Goal: Transaction & Acquisition: Purchase product/service

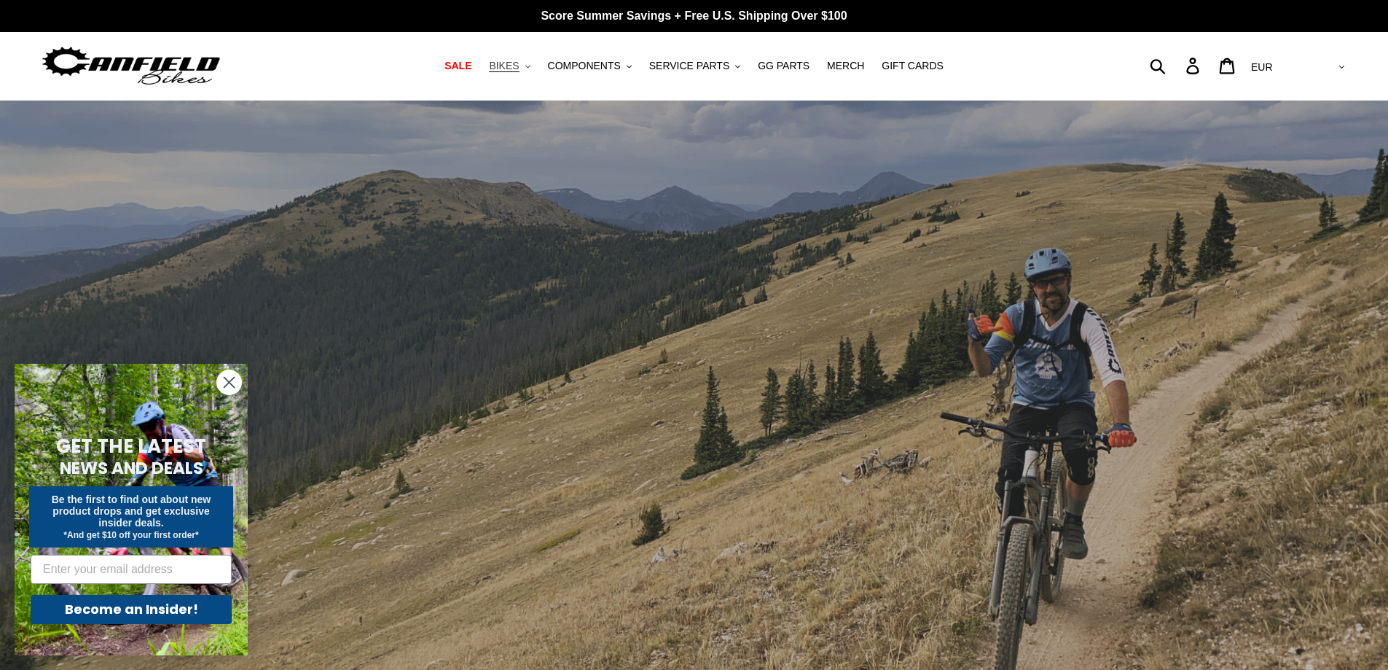
click at [519, 65] on span "BIKES" at bounding box center [504, 66] width 30 height 12
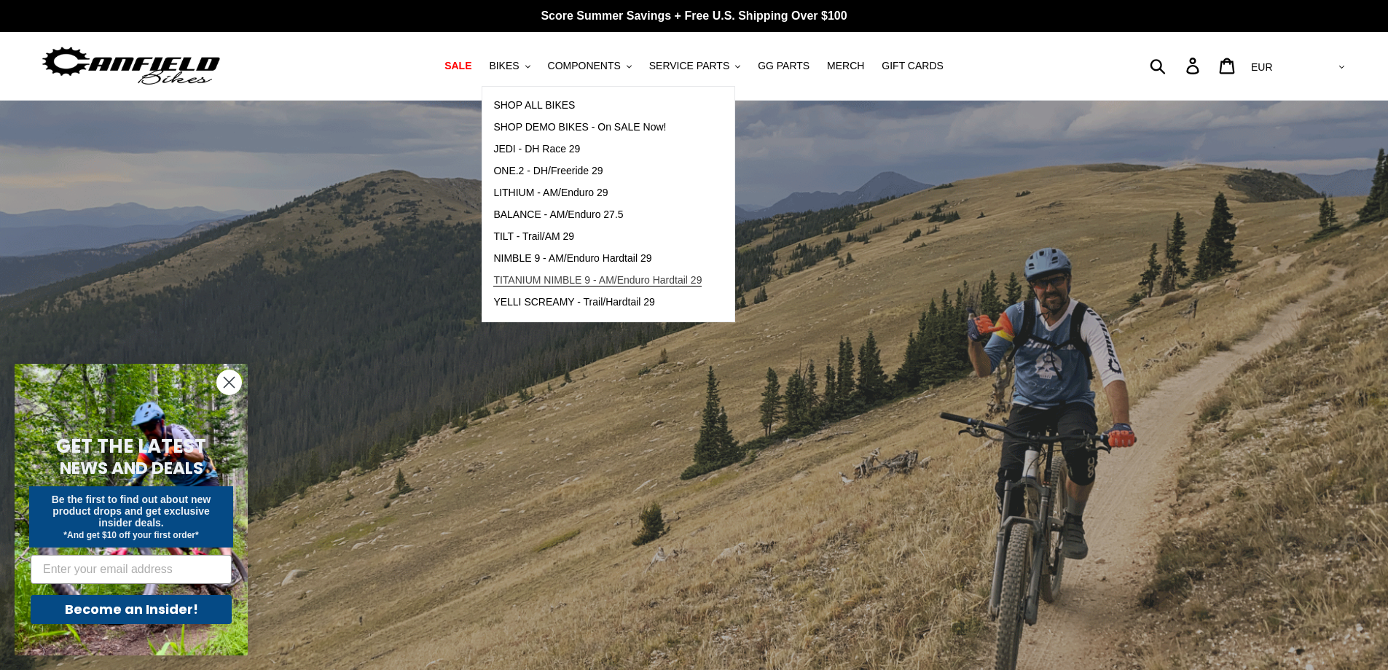
click at [607, 284] on span "TITANIUM NIMBLE 9 - AM/Enduro Hardtail 29" at bounding box center [597, 280] width 208 height 12
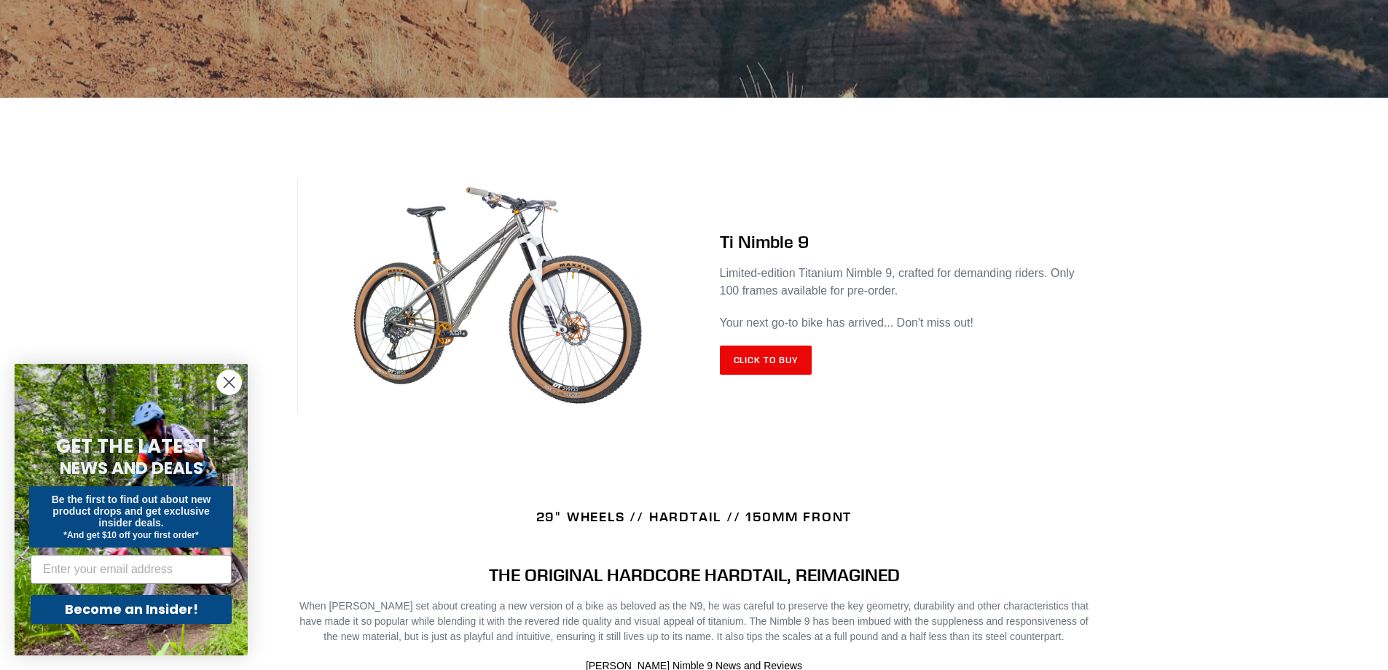
scroll to position [510, 0]
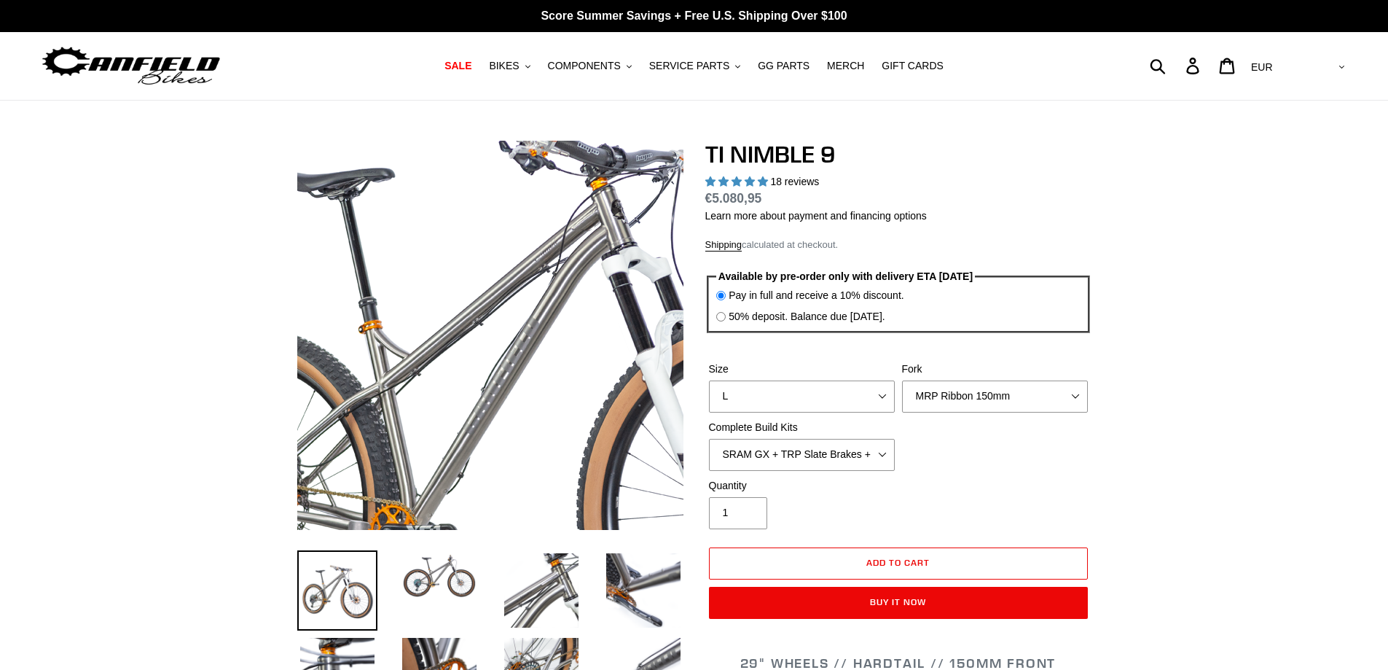
select select "highest-rating"
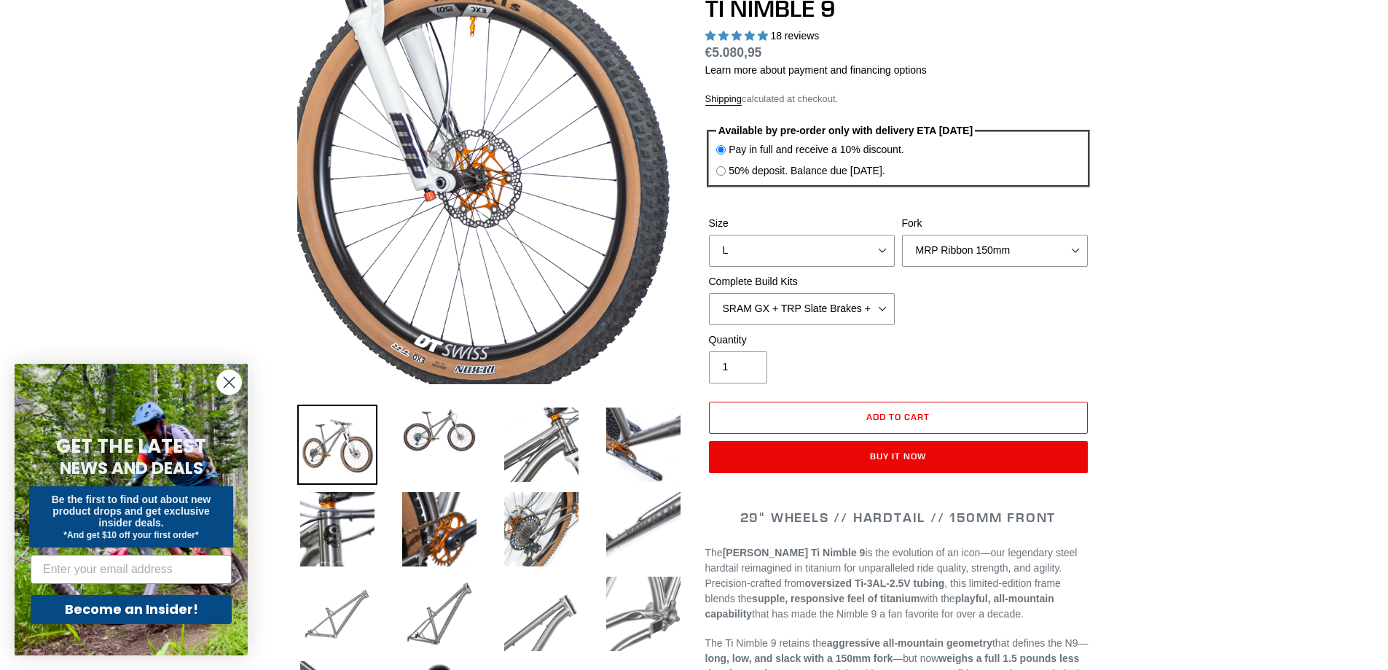
scroll to position [219, 0]
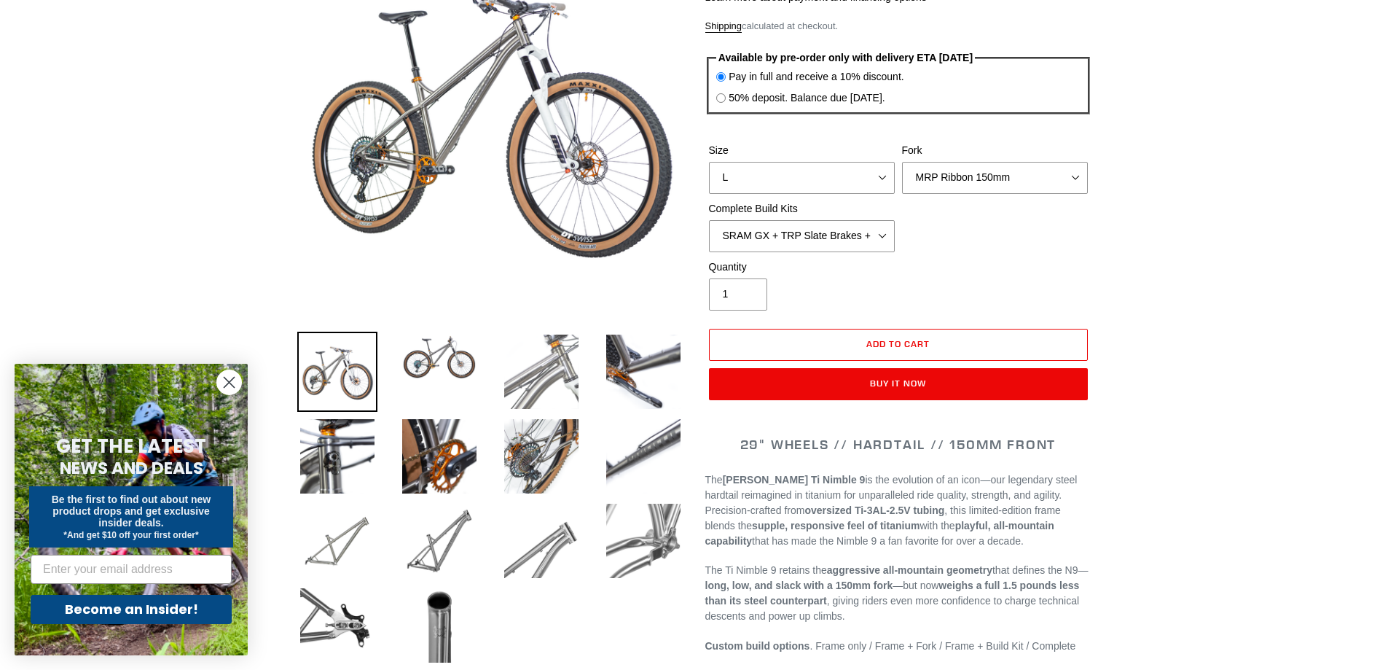
click at [542, 372] on img at bounding box center [541, 372] width 80 height 80
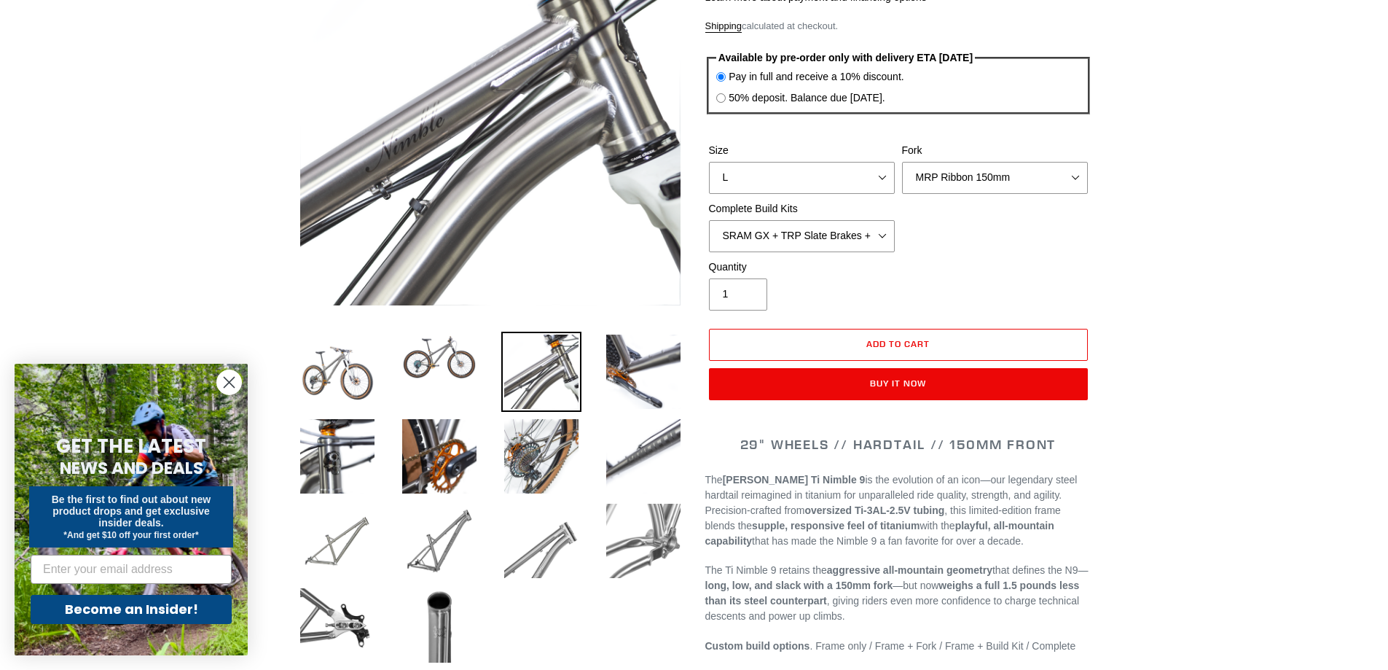
scroll to position [146, 0]
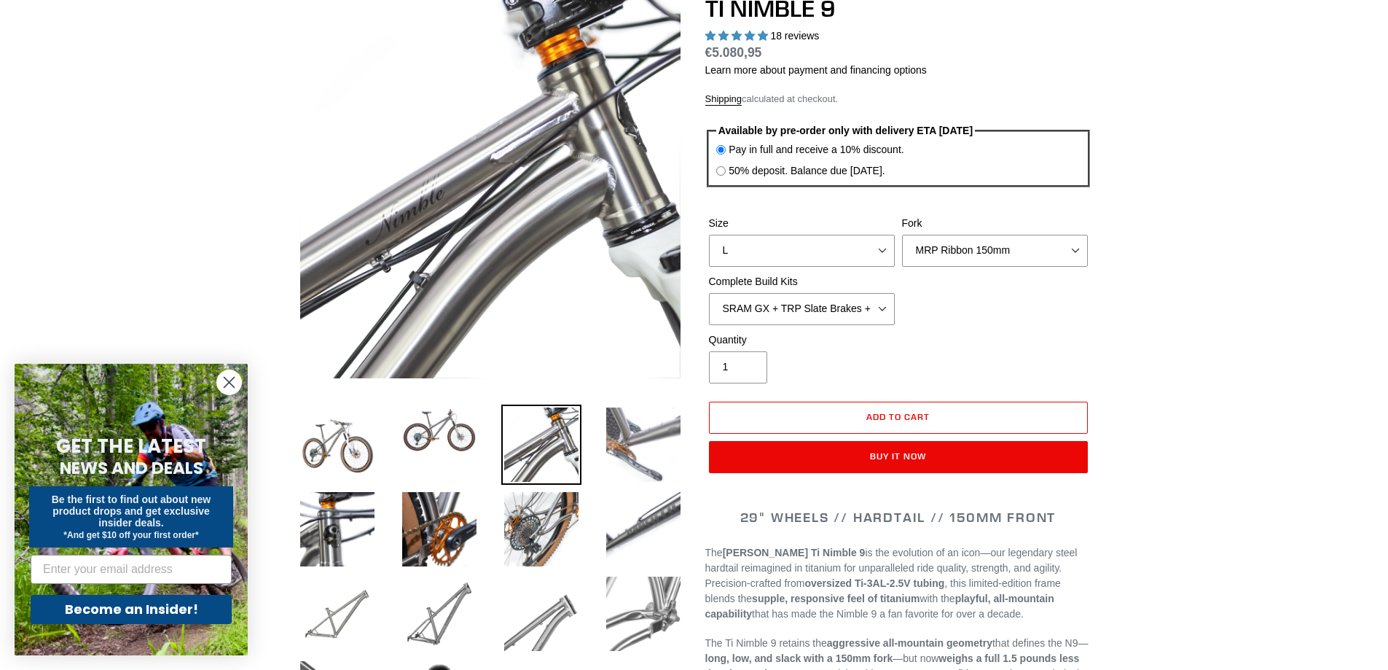
click at [640, 439] on img at bounding box center [643, 445] width 80 height 80
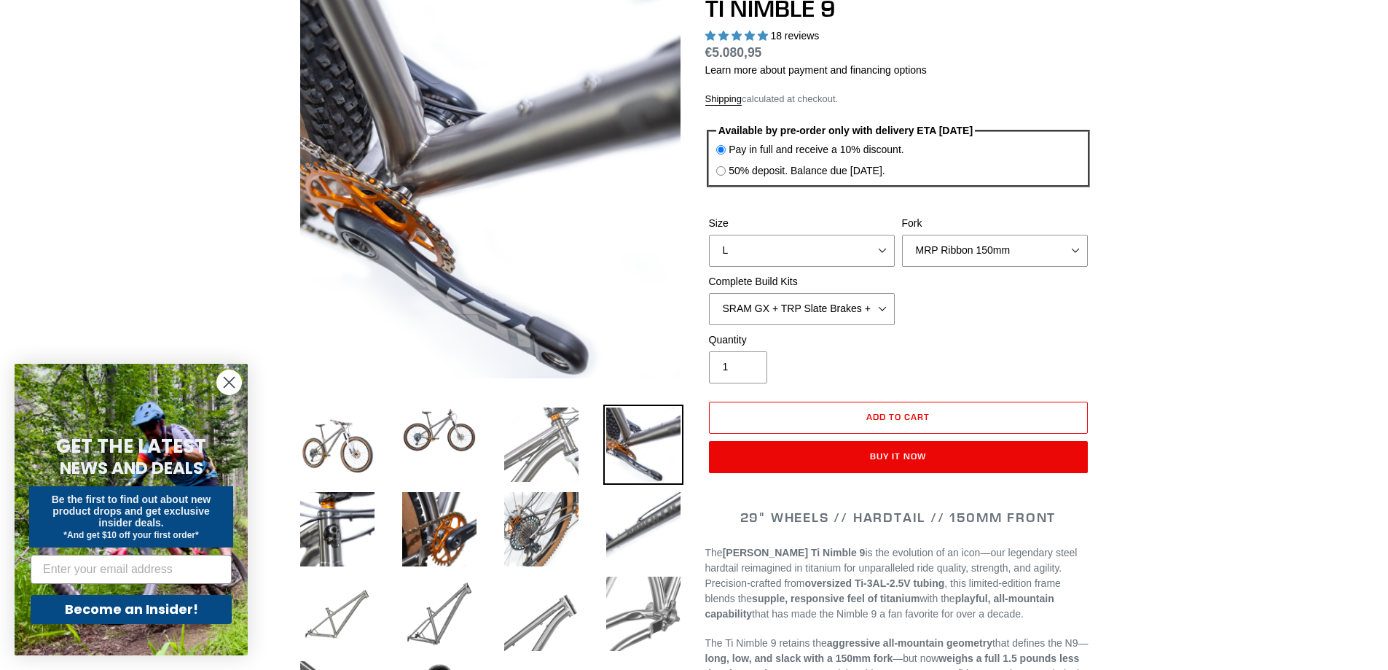
click at [524, 441] on img at bounding box center [541, 445] width 80 height 80
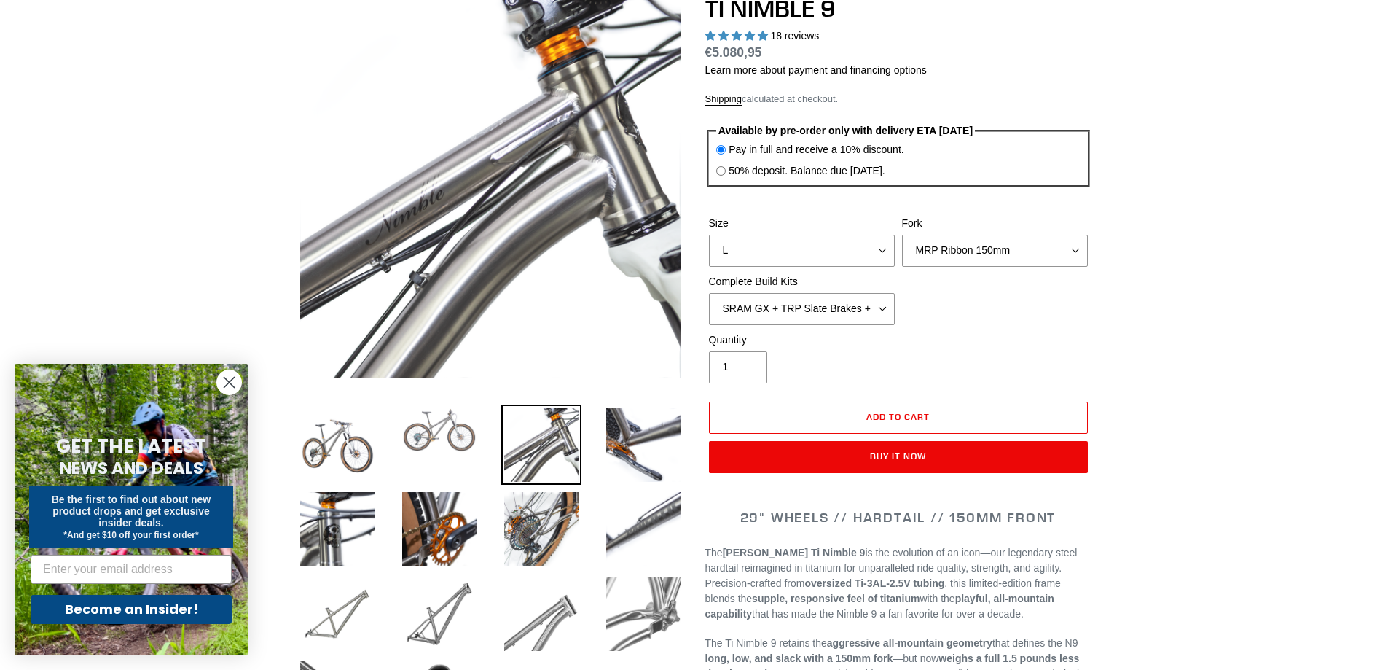
click at [452, 444] on img at bounding box center [439, 430] width 80 height 51
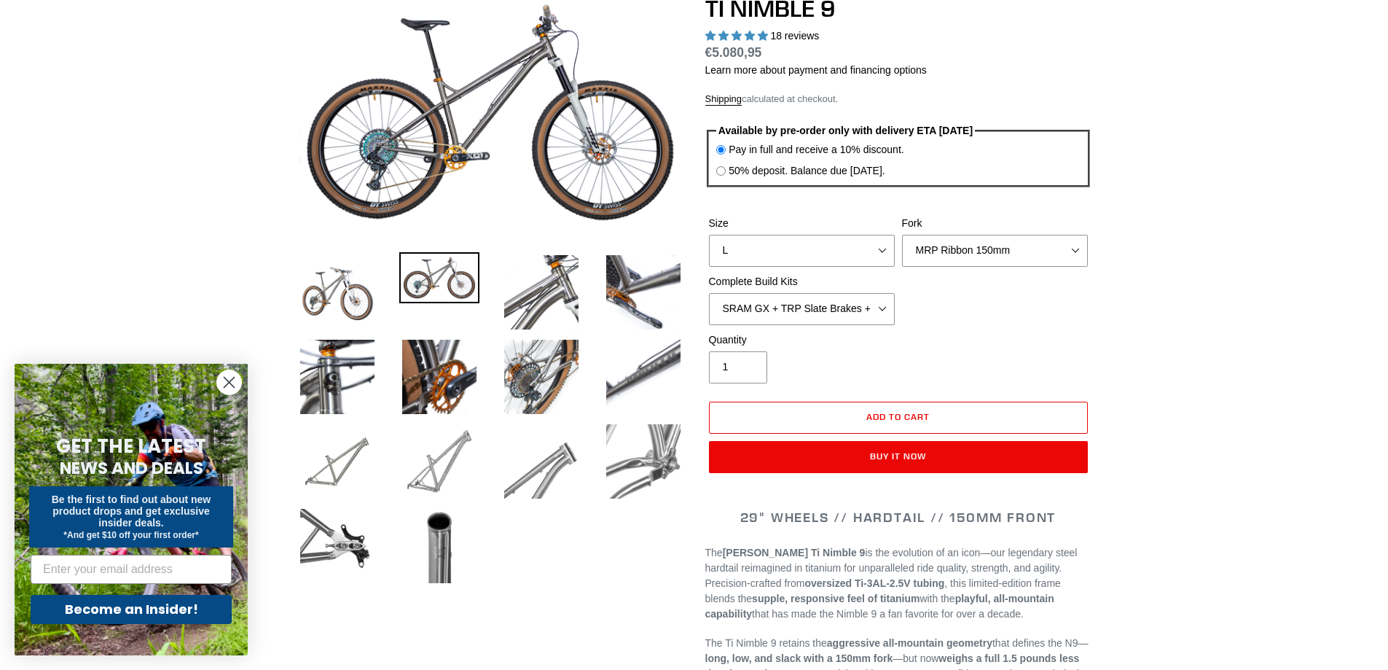
click at [456, 493] on img at bounding box center [439, 461] width 80 height 80
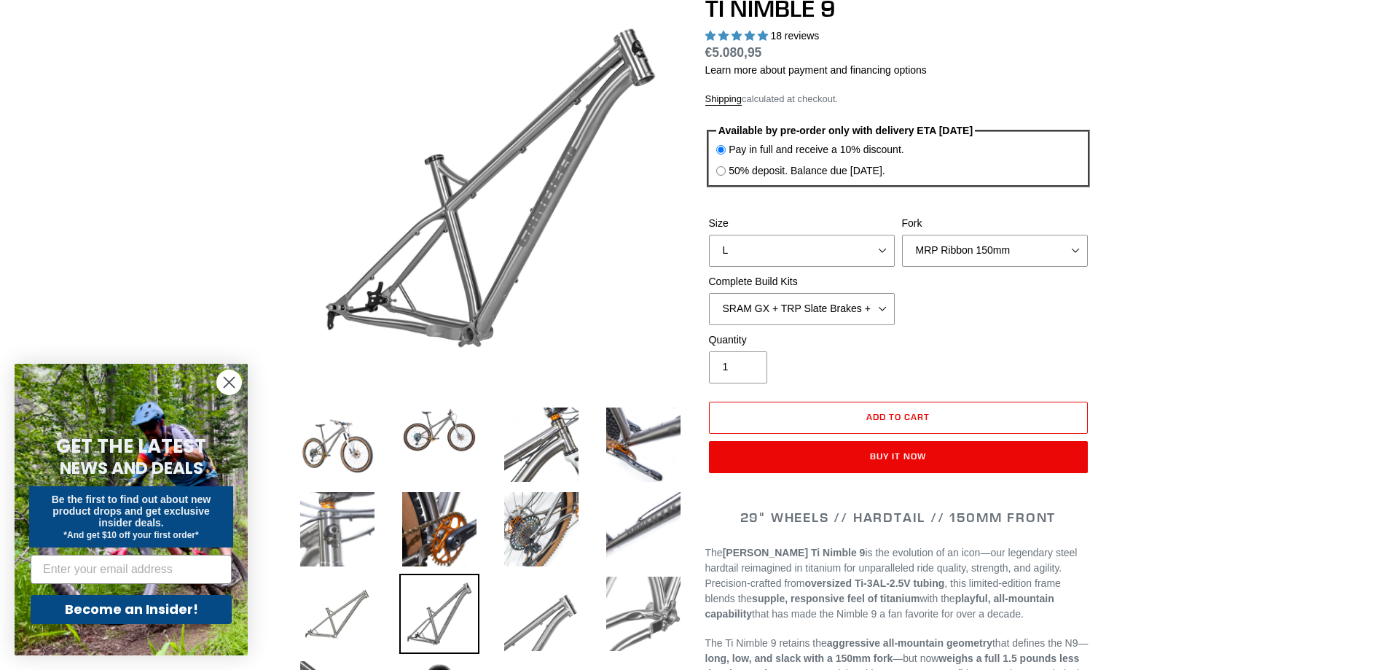
click at [332, 521] on img at bounding box center [337, 529] width 80 height 80
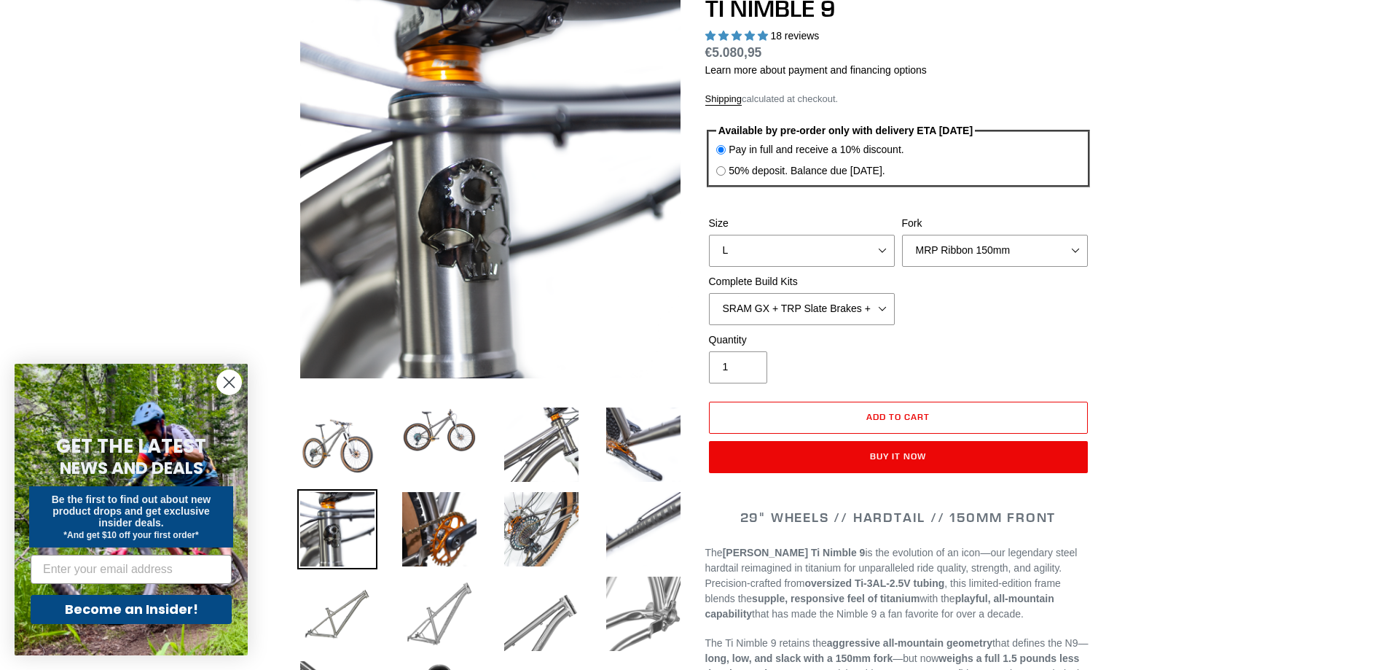
click at [440, 599] on img at bounding box center [439, 614] width 80 height 80
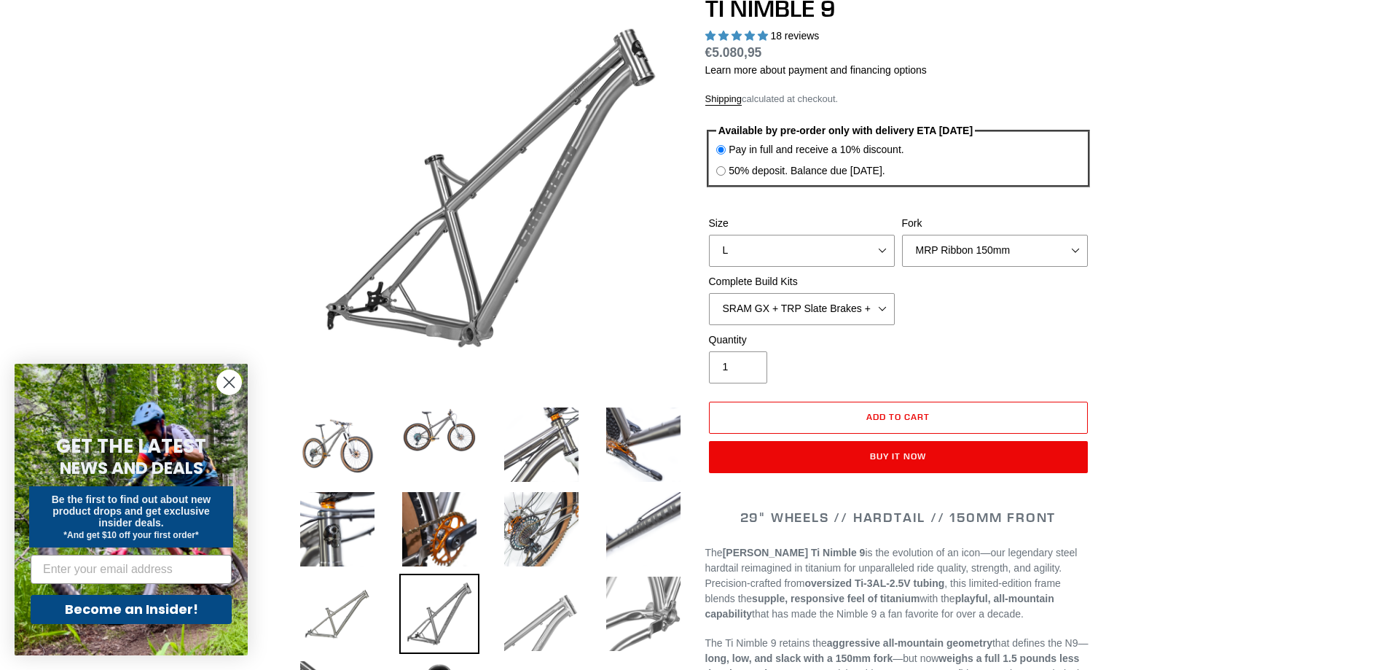
click at [523, 608] on img at bounding box center [541, 614] width 80 height 80
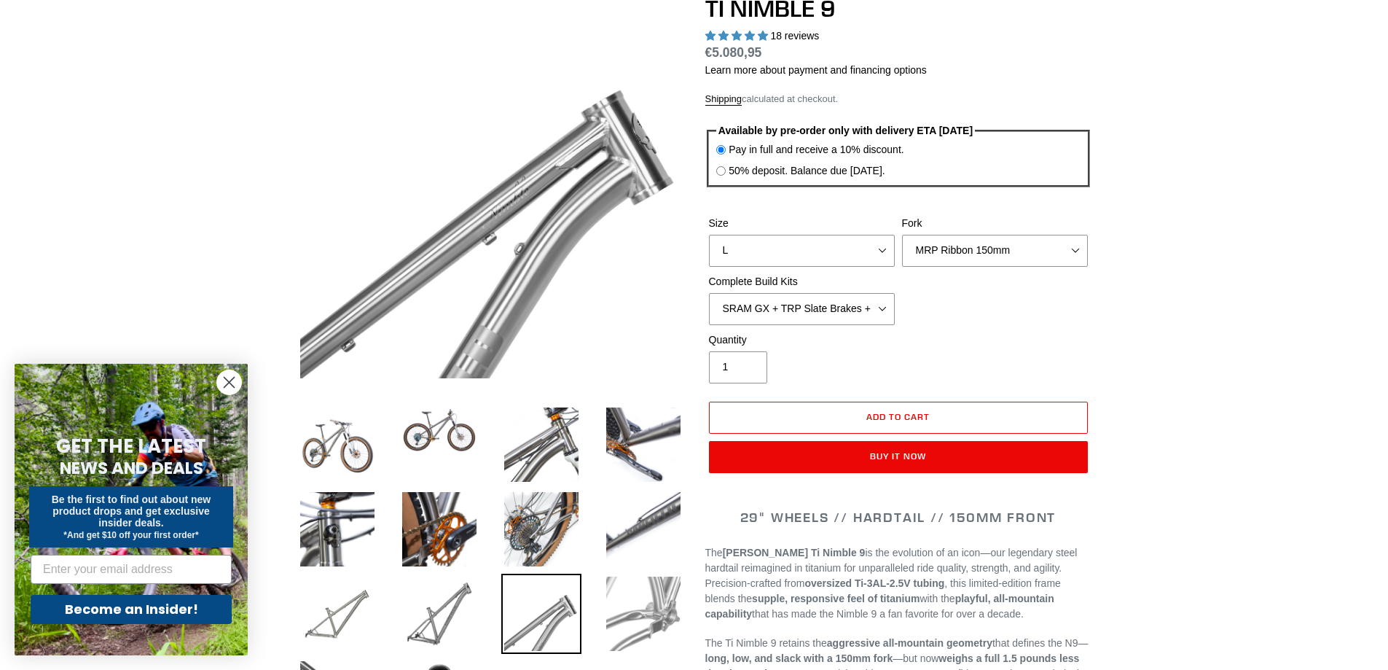
click at [625, 608] on img at bounding box center [643, 614] width 80 height 80
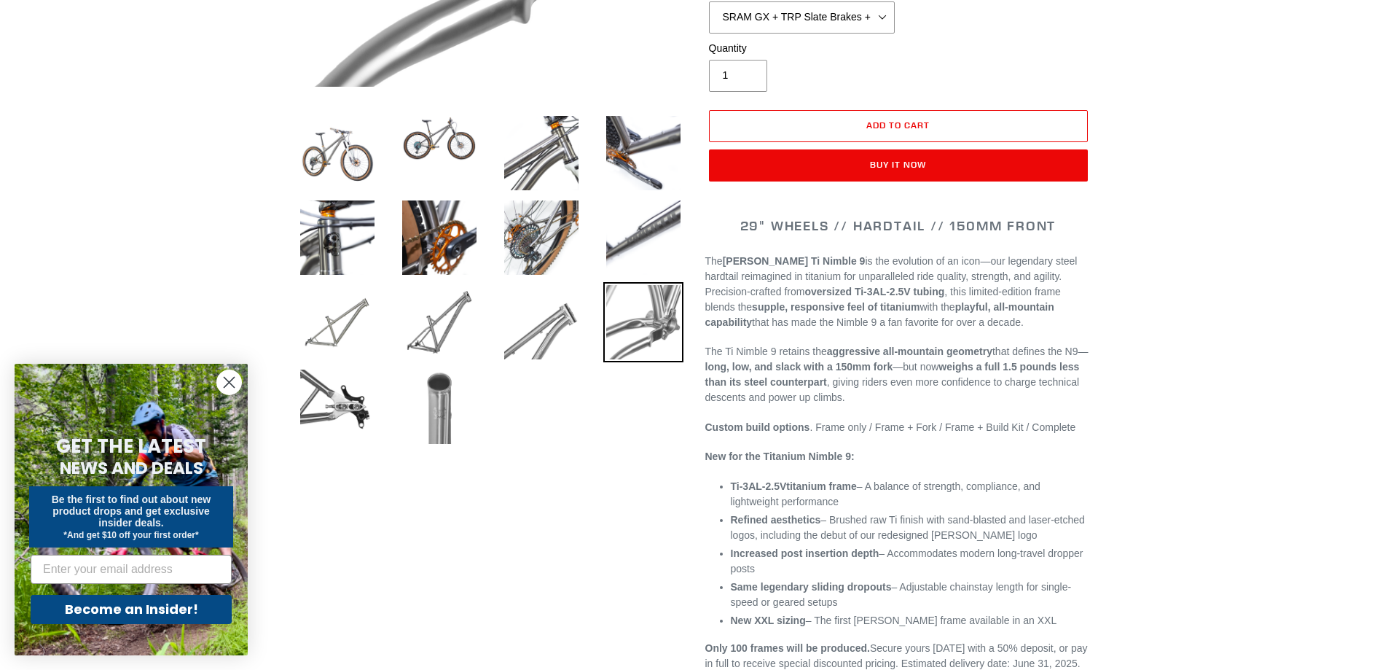
click at [410, 413] on img at bounding box center [439, 407] width 80 height 80
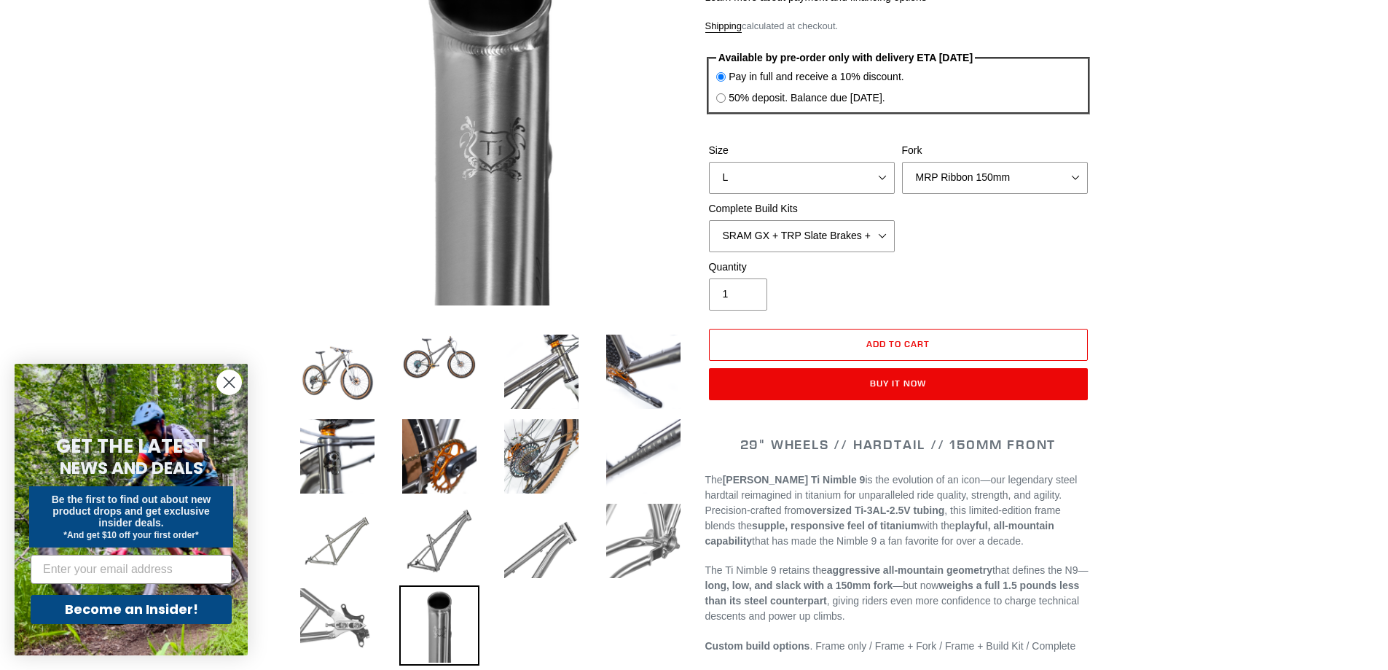
click at [326, 625] on img at bounding box center [337, 625] width 80 height 80
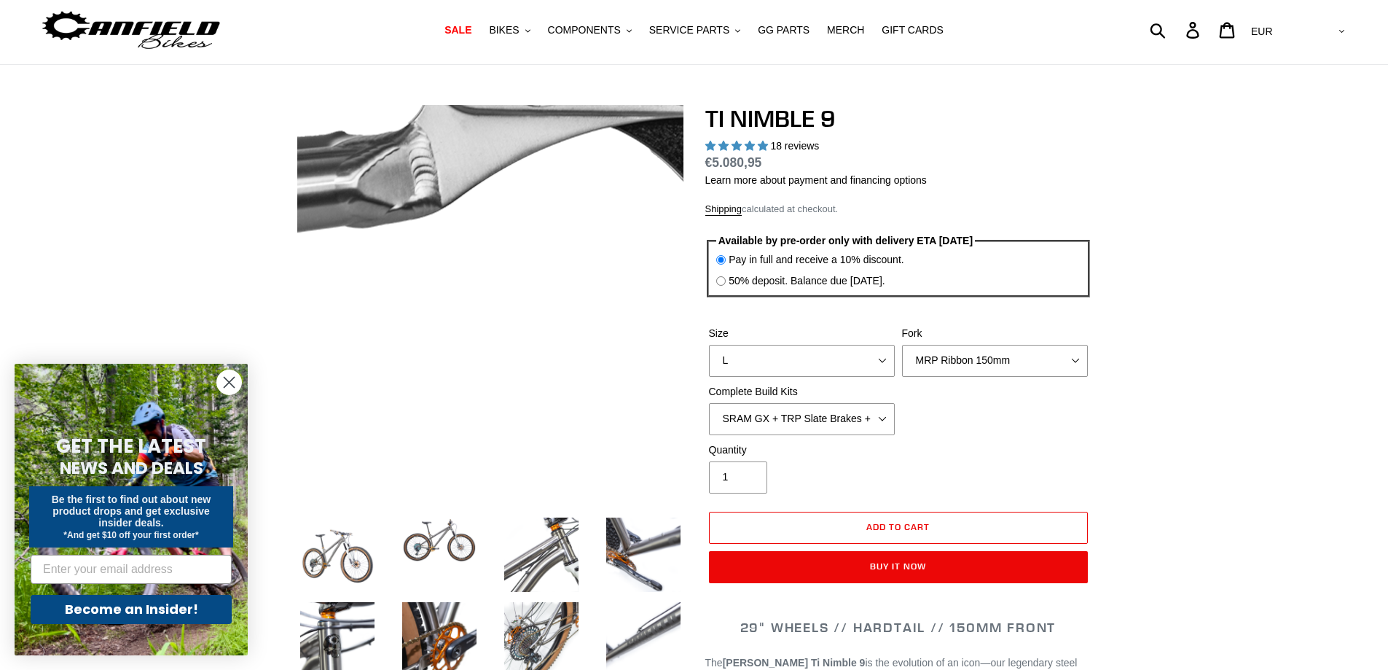
scroll to position [0, 0]
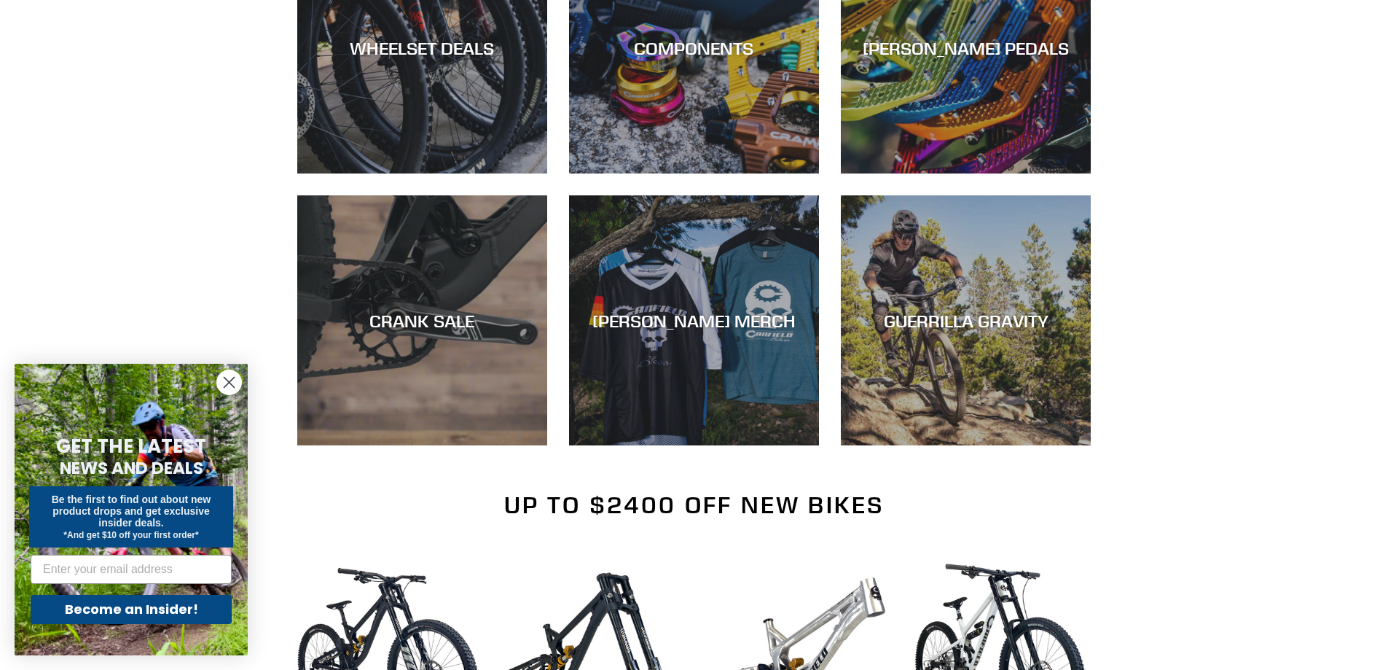
scroll to position [875, 0]
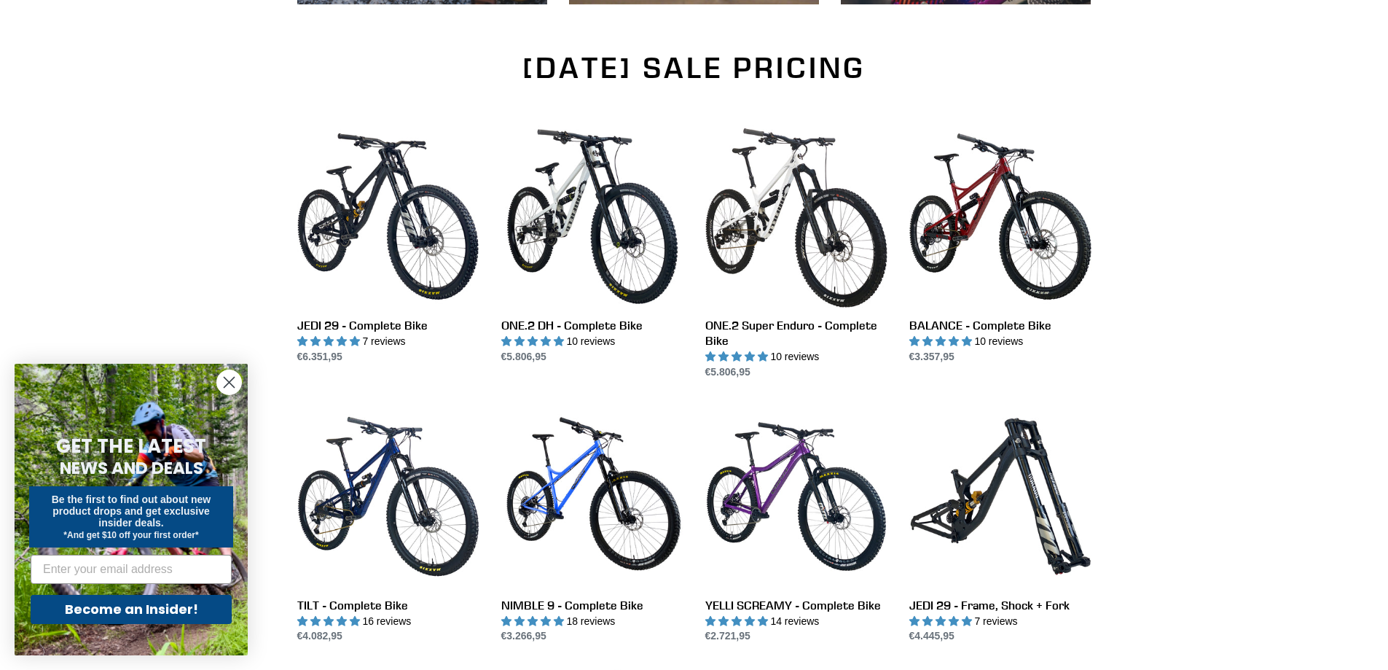
scroll to position [1020, 0]
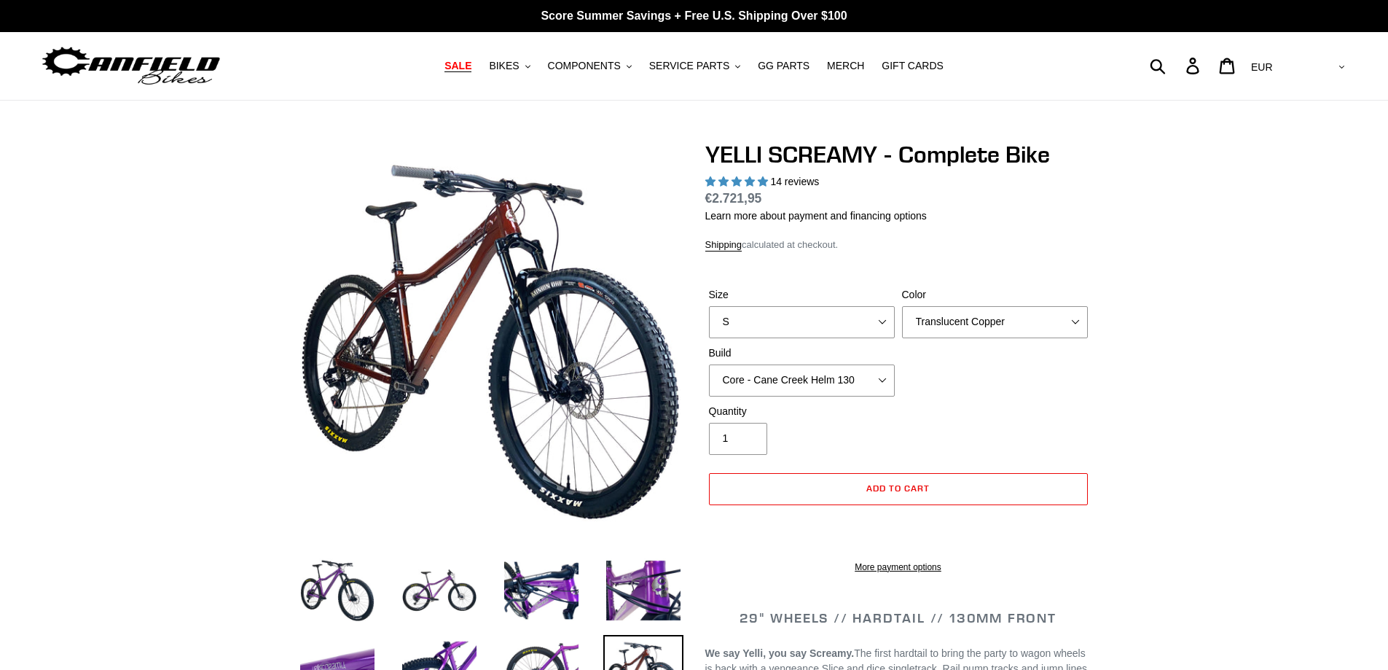
select select "highest-rating"
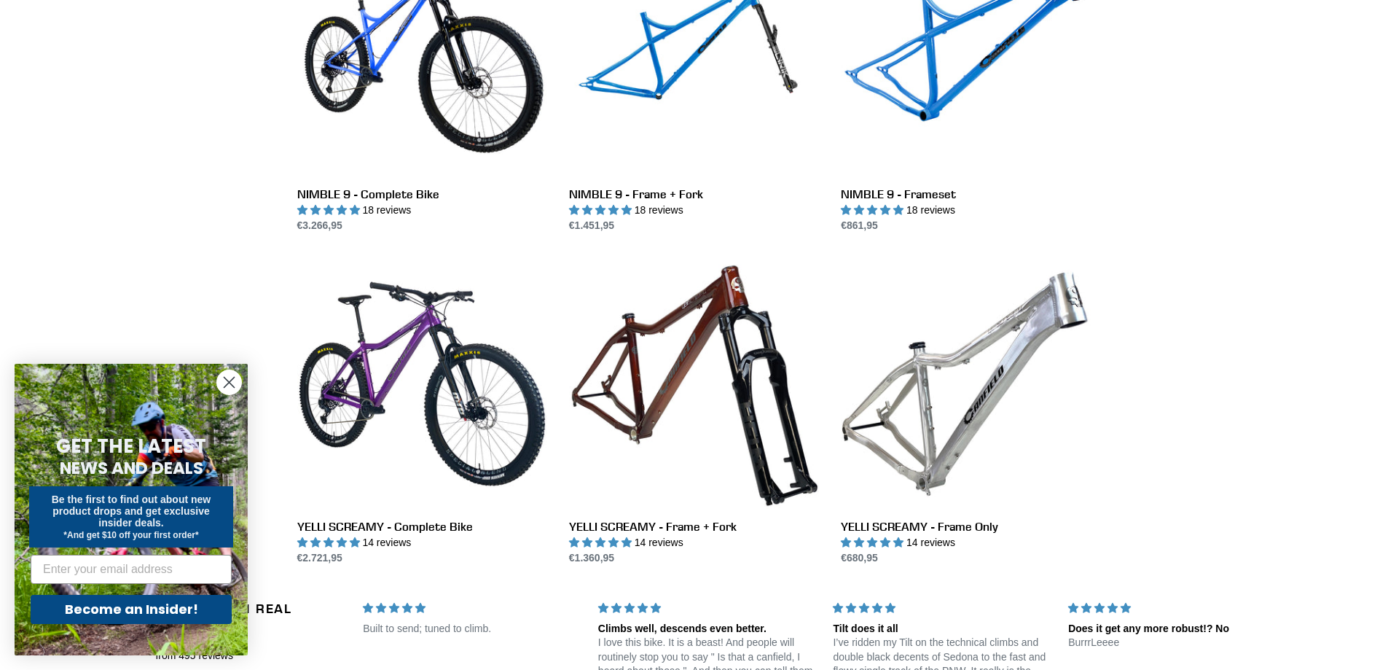
scroll to position [2187, 0]
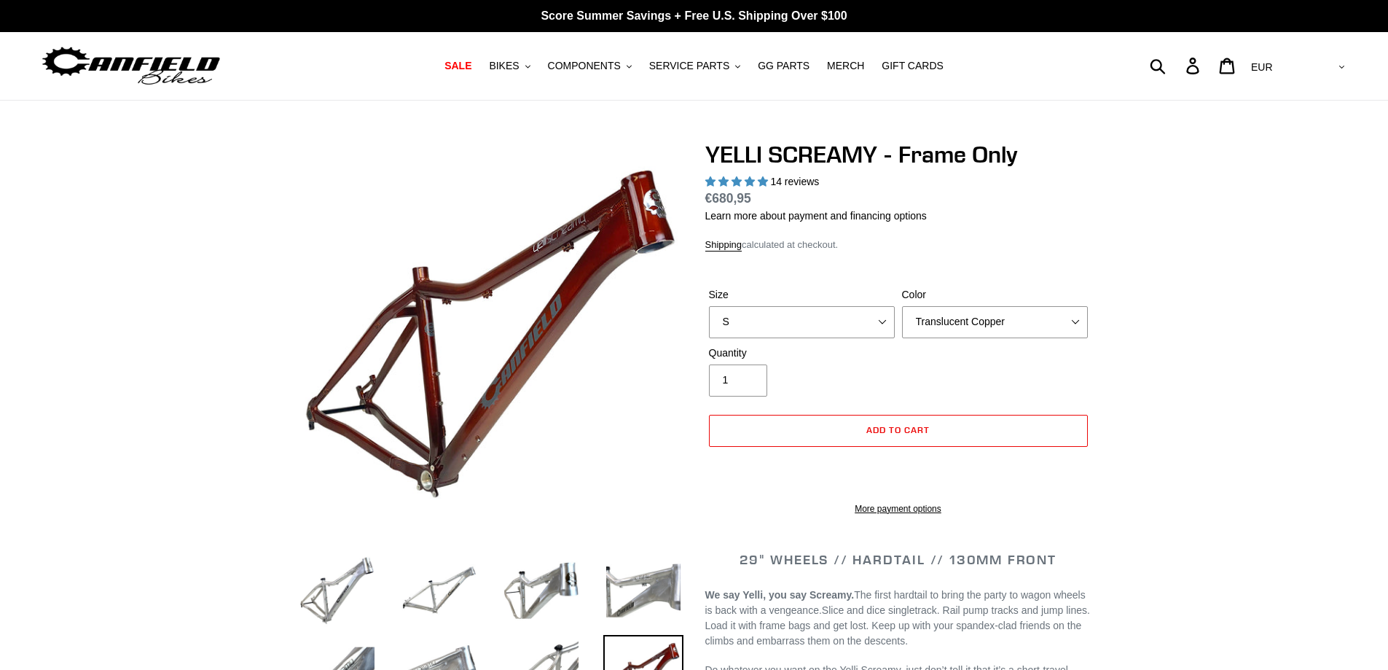
select select "highest-rating"
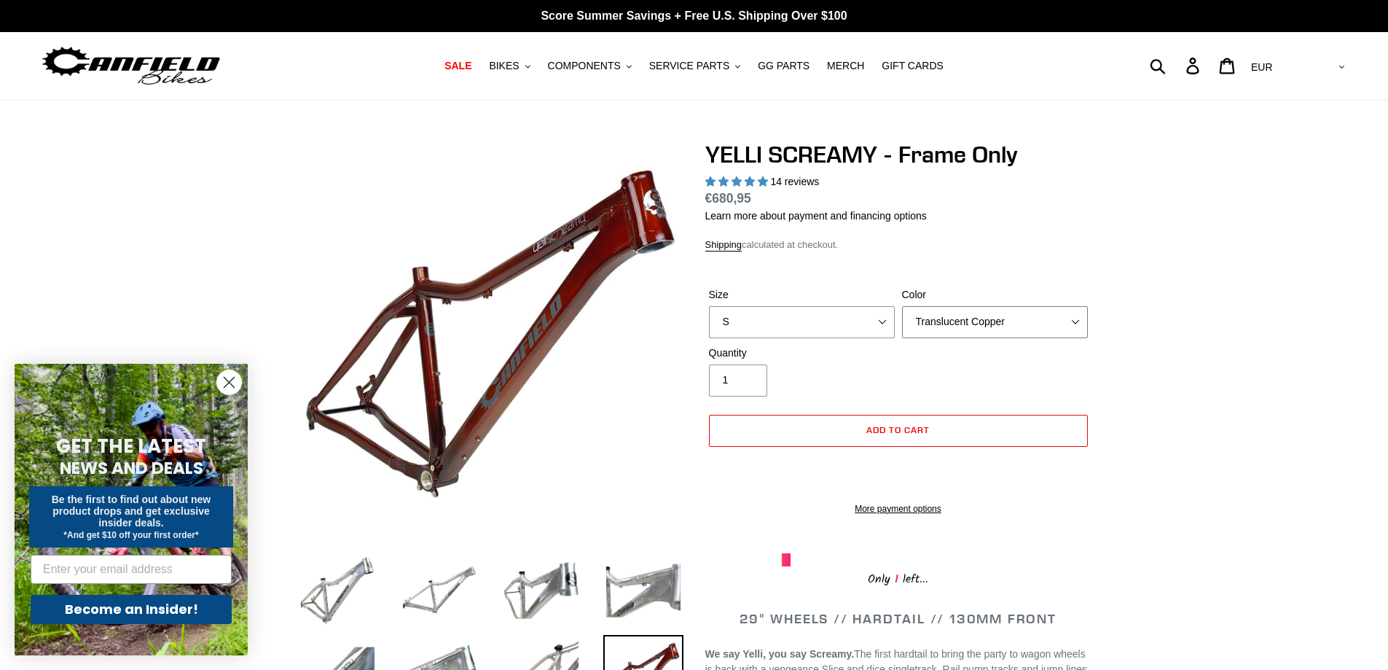
click at [950, 320] on select "Translucent Copper Purple Haze Raw" at bounding box center [995, 322] width 186 height 32
click at [881, 321] on select "S M L XL" at bounding box center [802, 322] width 186 height 32
select select "L"
click at [709, 306] on select "S M L XL" at bounding box center [802, 322] width 186 height 32
click at [975, 313] on select "Translucent Copper Purple Haze Raw" at bounding box center [995, 322] width 186 height 32
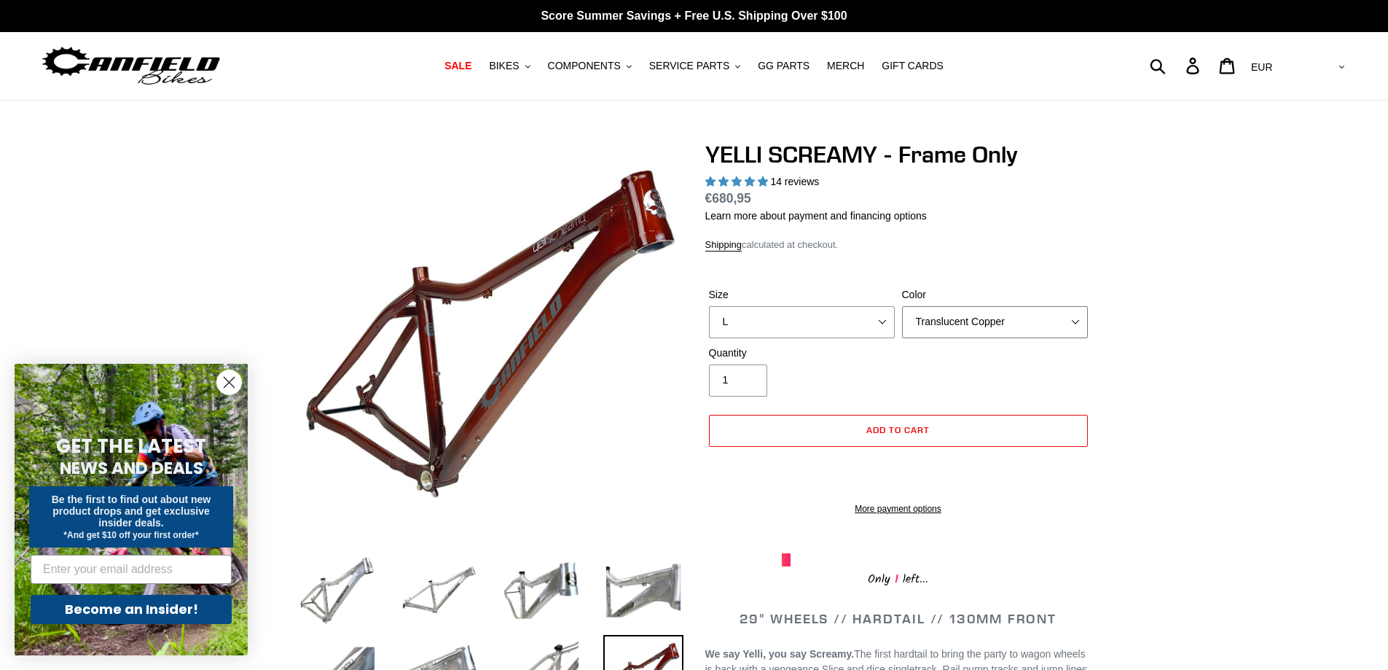
select select "Raw"
click at [902, 306] on select "Translucent Copper Purple Haze Raw" at bounding box center [995, 322] width 186 height 32
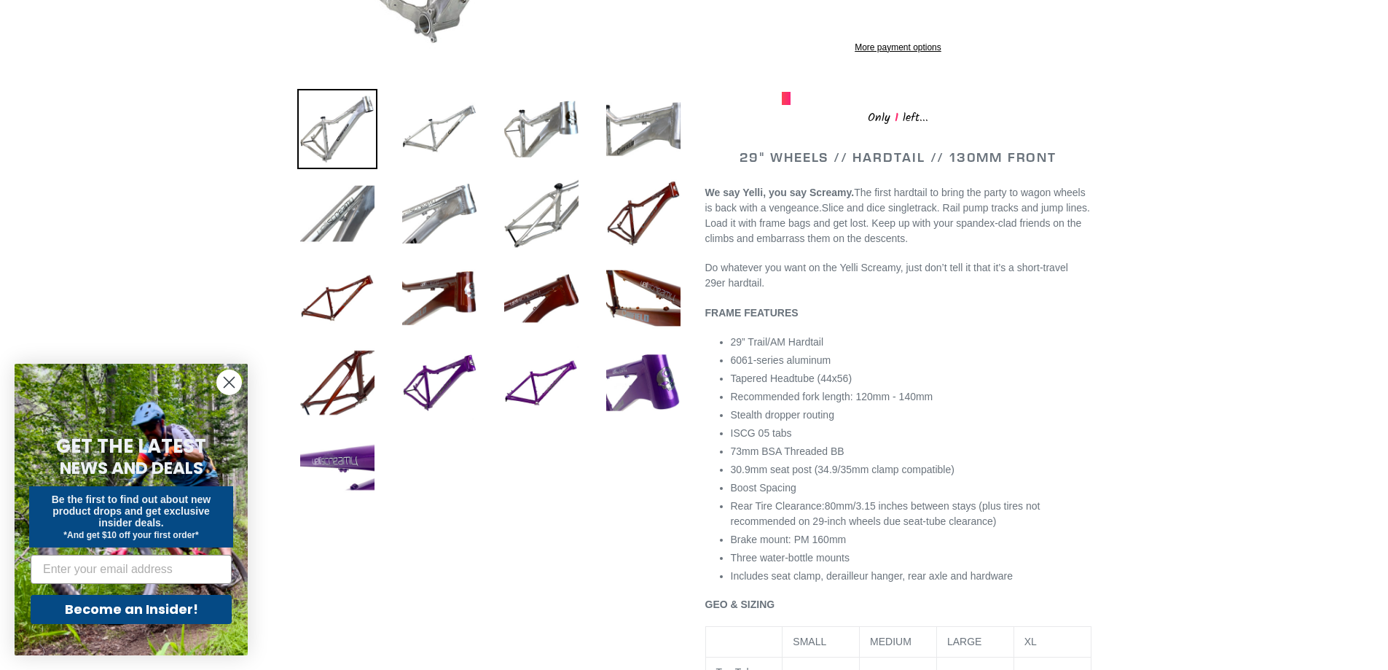
scroll to position [146, 0]
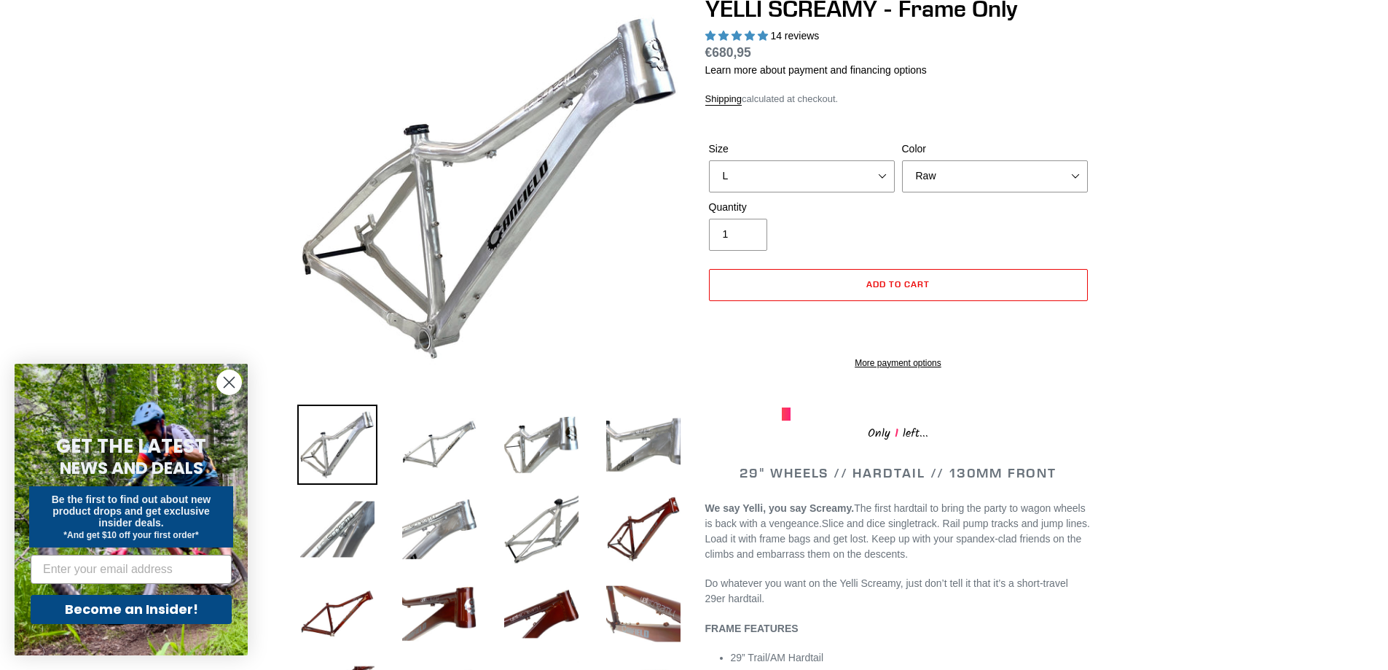
click at [620, 606] on img at bounding box center [643, 614] width 80 height 80
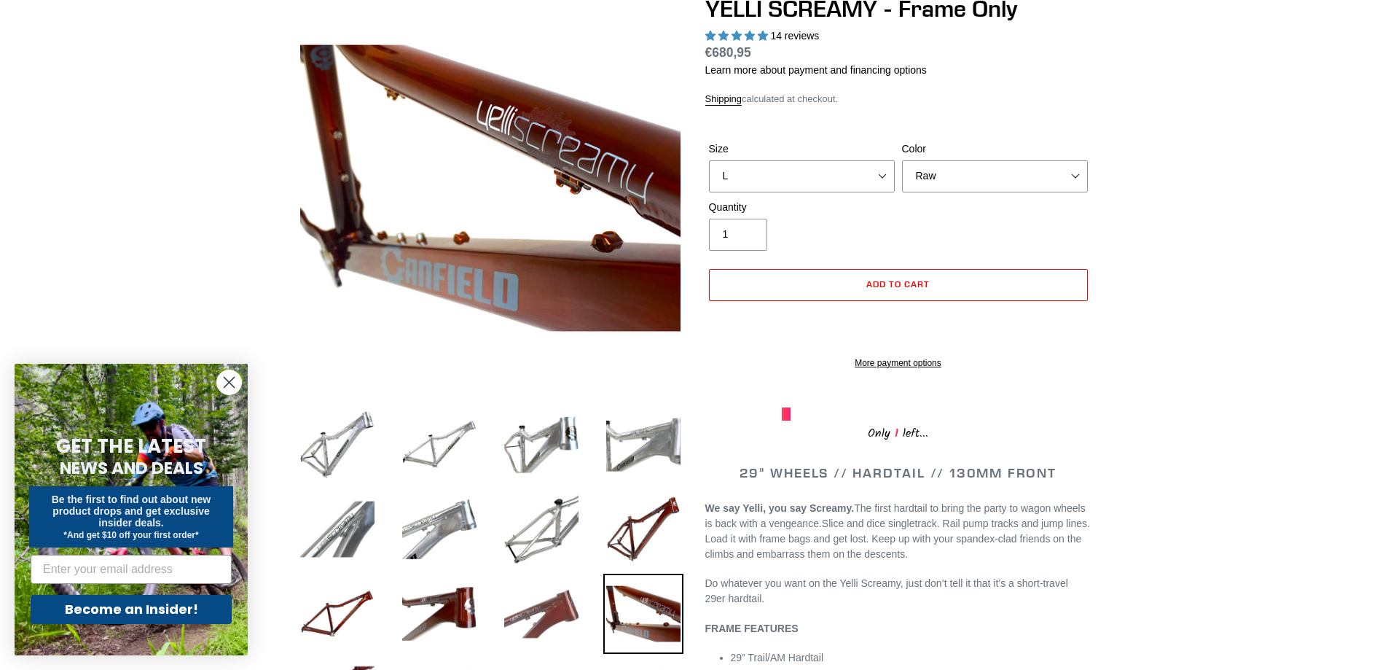
click at [531, 602] on img at bounding box center [541, 614] width 80 height 80
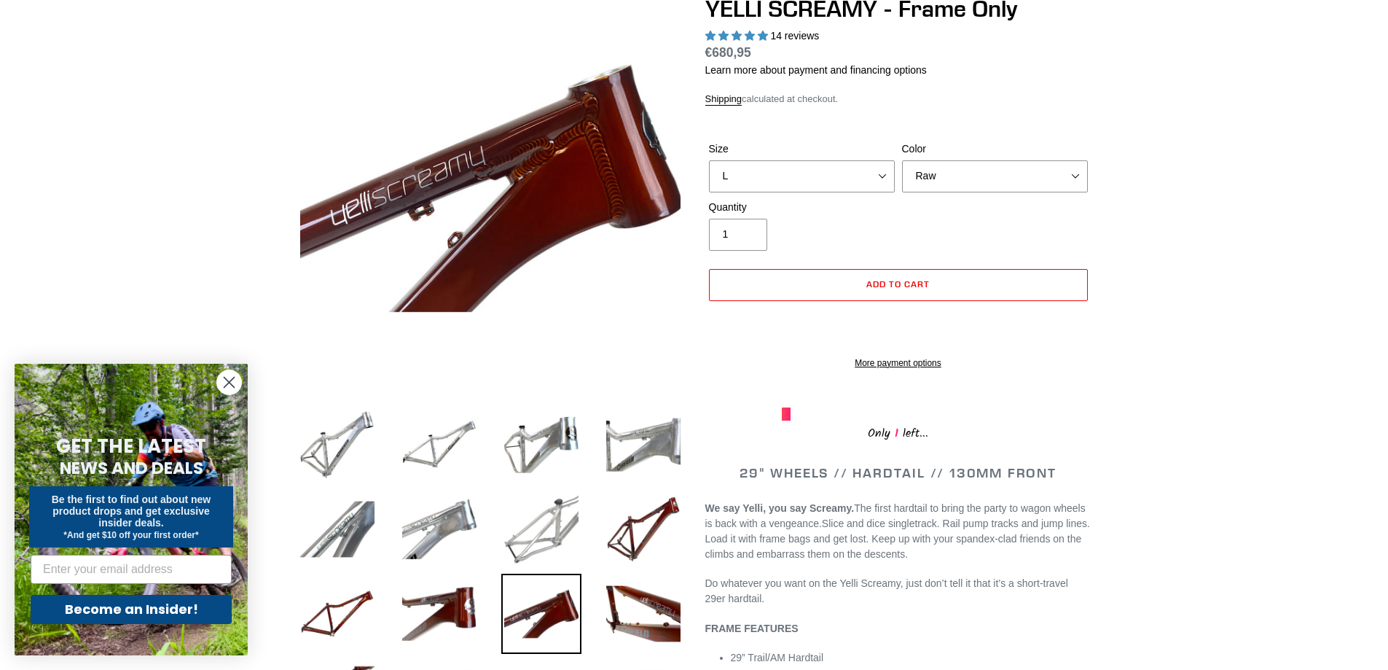
click at [526, 533] on img at bounding box center [541, 529] width 80 height 80
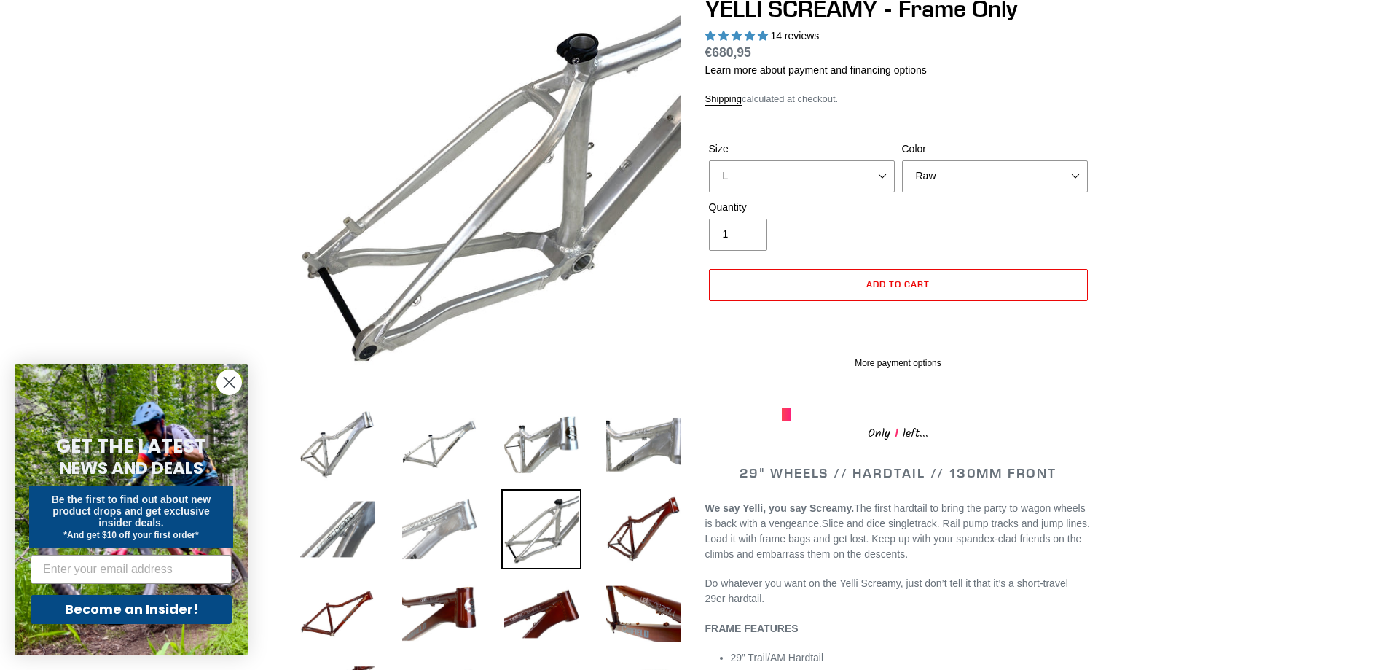
click at [429, 518] on img at bounding box center [439, 529] width 80 height 80
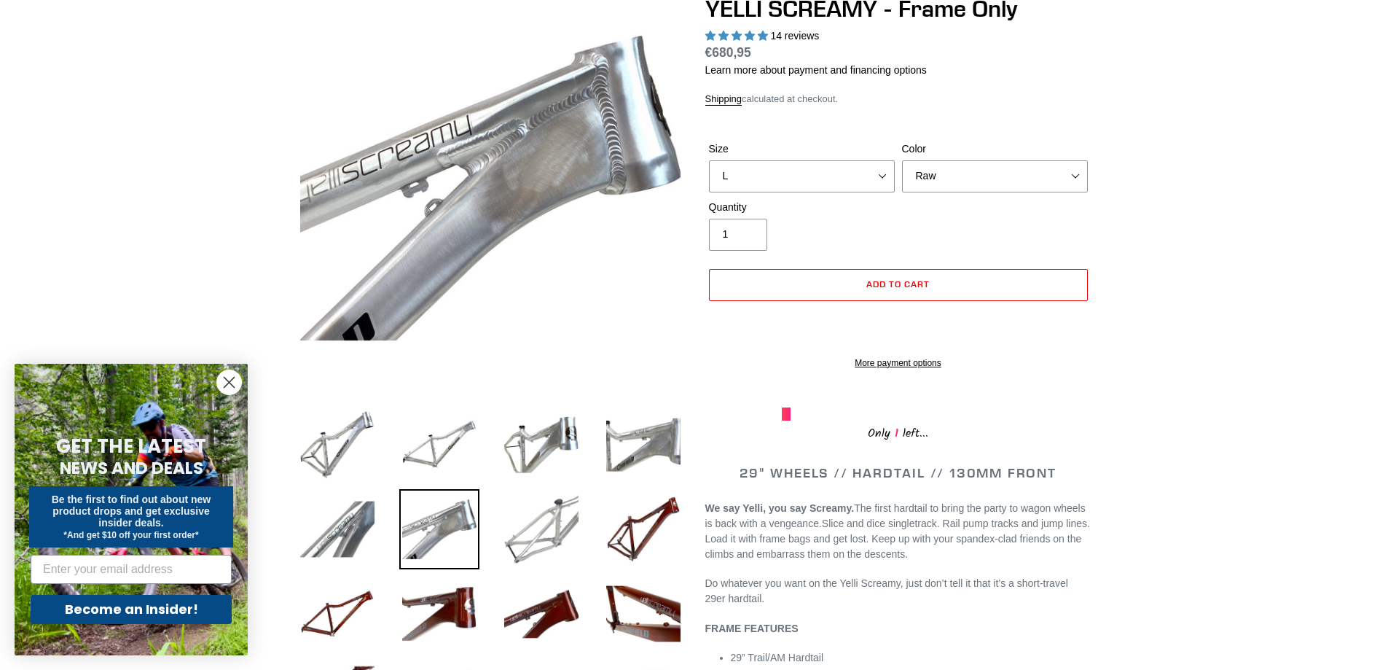
click at [512, 517] on img at bounding box center [541, 529] width 80 height 80
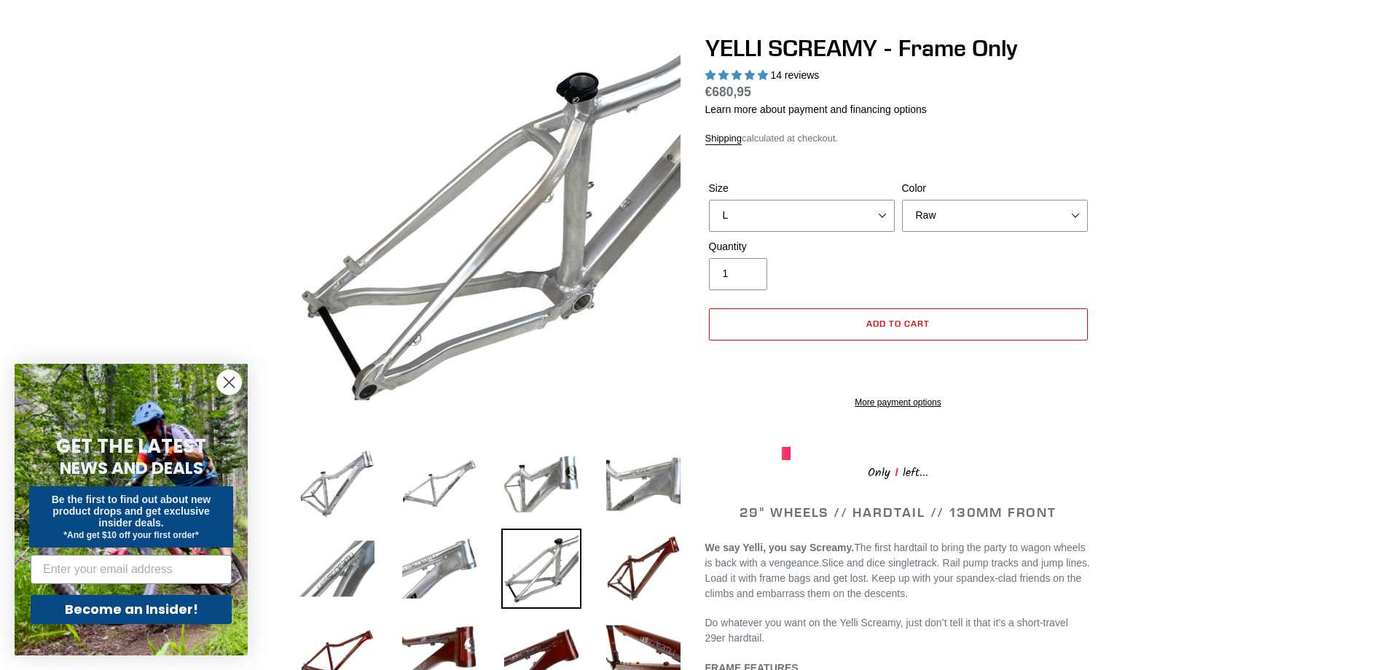
scroll to position [73, 0]
